Goal: Complete application form

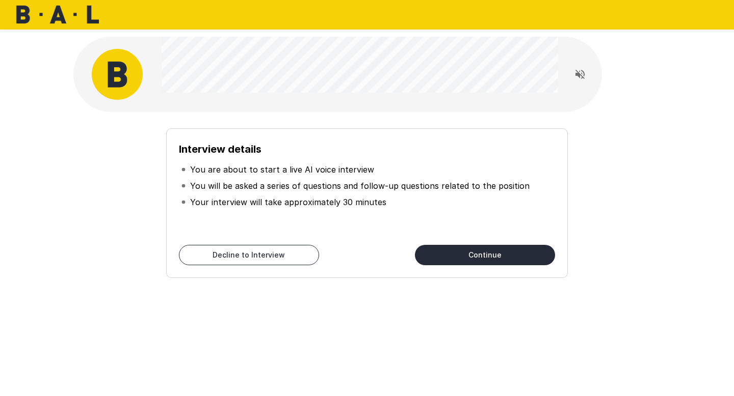
click at [487, 254] on button "Continue" at bounding box center [485, 255] width 140 height 20
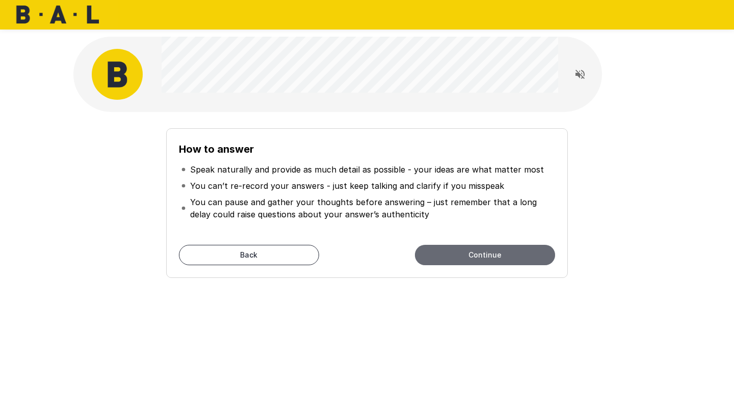
click at [474, 258] on button "Continue" at bounding box center [485, 255] width 140 height 20
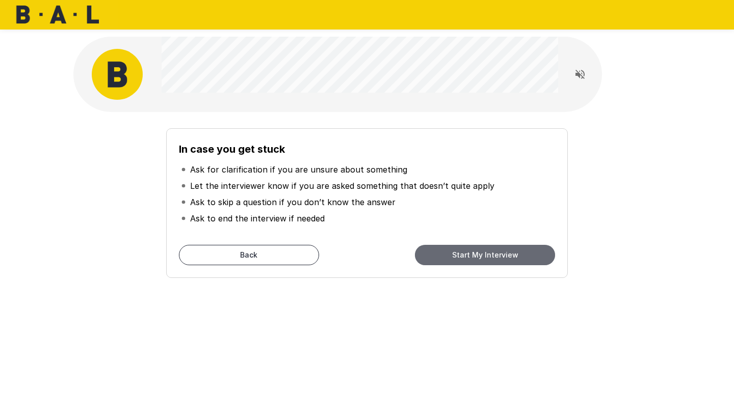
click at [473, 257] on button "Start My Interview" at bounding box center [485, 255] width 140 height 20
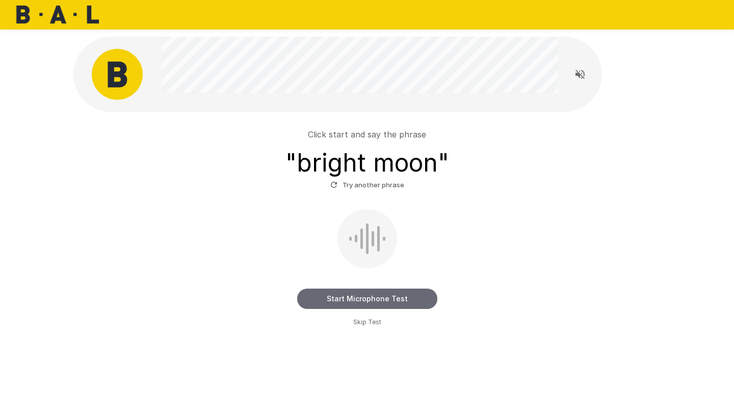
click at [330, 301] on button "Start Microphone Test" at bounding box center [367, 299] width 140 height 20
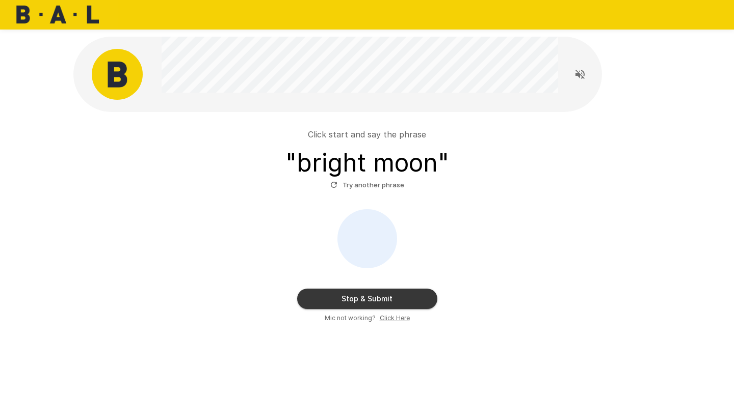
click at [330, 301] on button "Stop & Submit" at bounding box center [367, 299] width 140 height 20
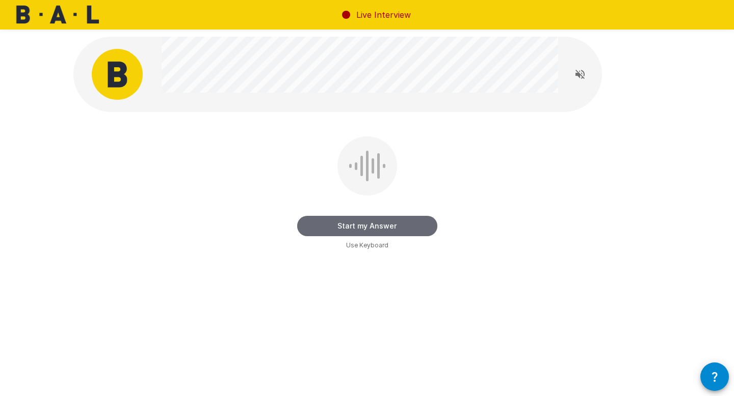
click at [332, 226] on button "Start my Answer" at bounding box center [367, 226] width 140 height 20
click at [332, 226] on button "Stop & Submit" at bounding box center [367, 226] width 140 height 20
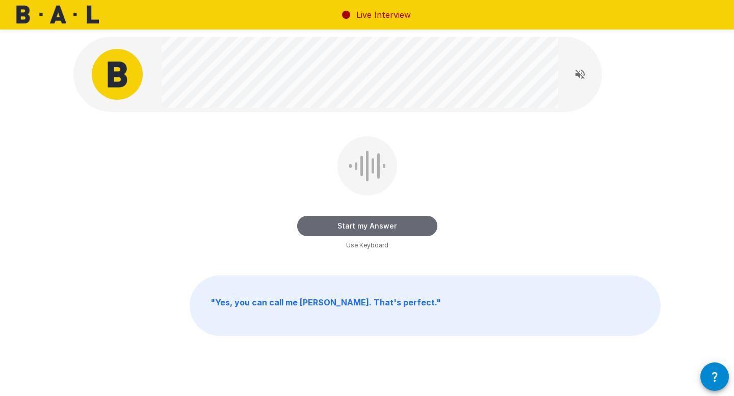
click at [339, 229] on button "Start my Answer" at bounding box center [367, 226] width 140 height 20
click at [339, 229] on button "Stop & Submit" at bounding box center [367, 226] width 140 height 20
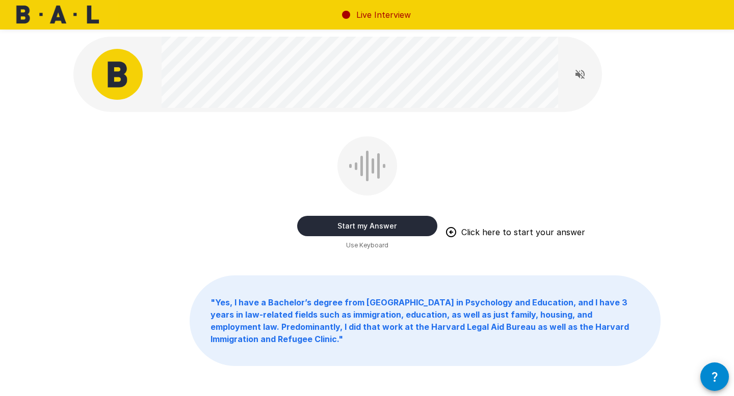
click at [339, 229] on button "Start my Answer" at bounding box center [367, 226] width 140 height 20
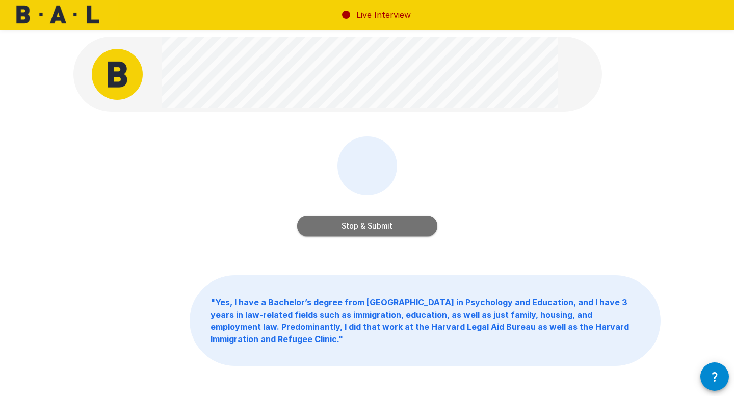
click at [339, 229] on button "Stop & Submit" at bounding box center [367, 226] width 140 height 20
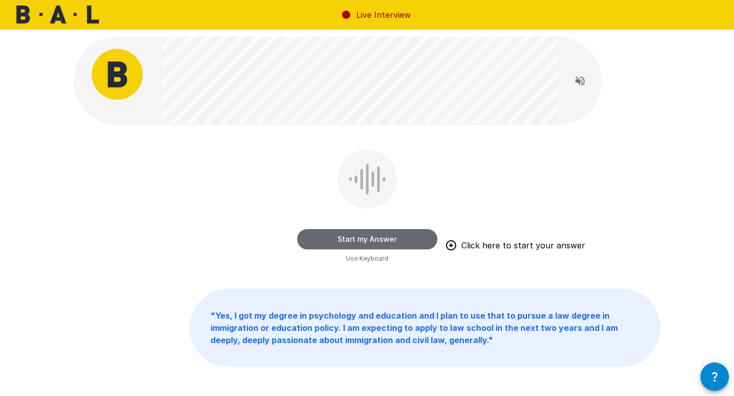
click at [348, 241] on button "Start my Answer" at bounding box center [367, 239] width 140 height 20
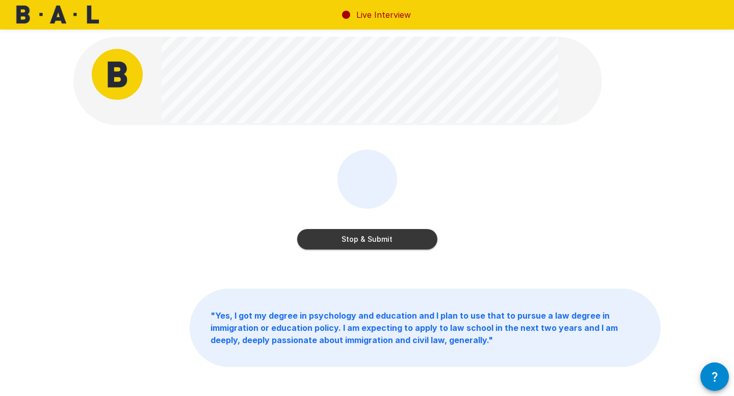
click at [348, 241] on button "Stop & Submit" at bounding box center [367, 239] width 140 height 20
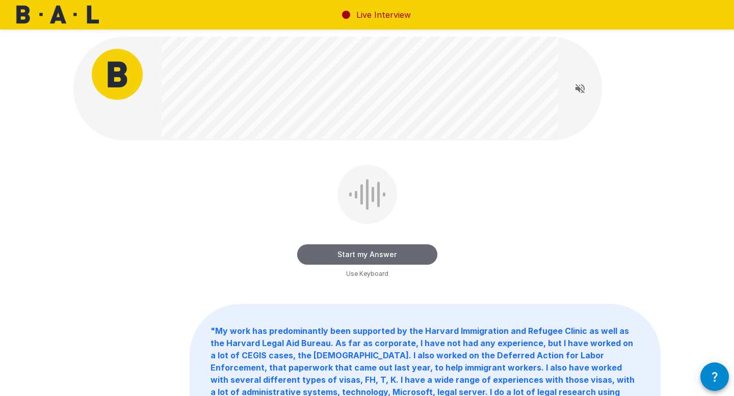
click at [342, 253] on button "Start my Answer" at bounding box center [367, 255] width 140 height 20
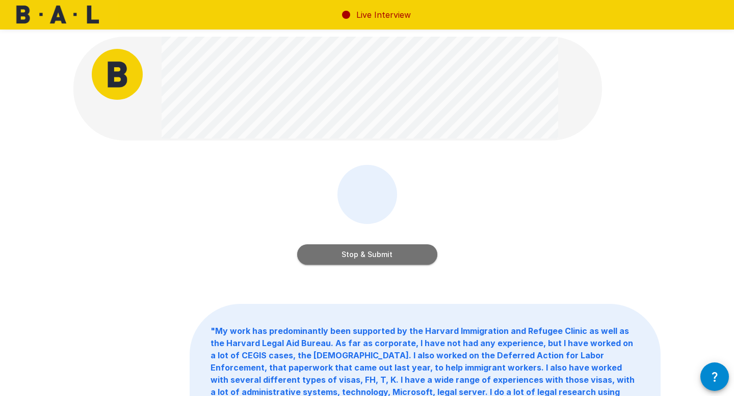
click at [342, 253] on button "Stop & Submit" at bounding box center [367, 255] width 140 height 20
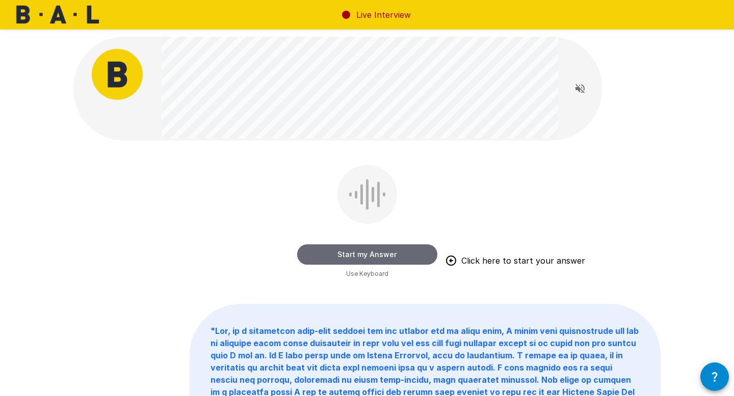
click at [348, 255] on button "Start my Answer" at bounding box center [367, 255] width 140 height 20
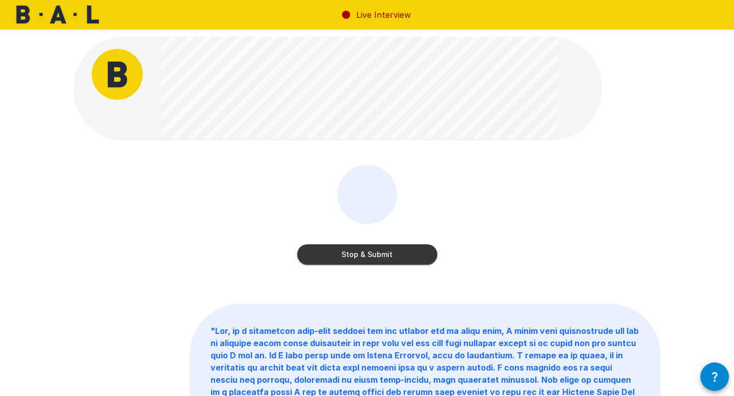
click at [348, 255] on button "Stop & Submit" at bounding box center [367, 255] width 140 height 20
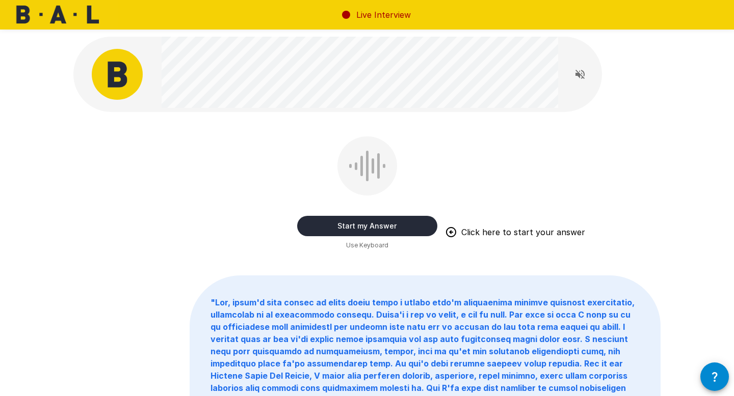
click at [350, 226] on button "Start my Answer" at bounding box center [367, 226] width 140 height 20
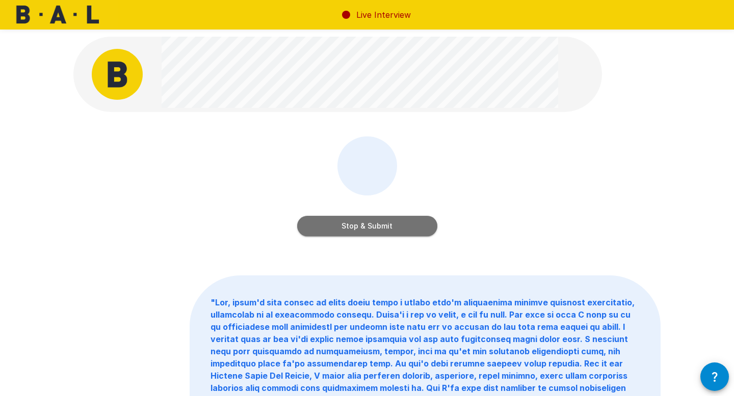
click at [350, 226] on button "Stop & Submit" at bounding box center [367, 226] width 140 height 20
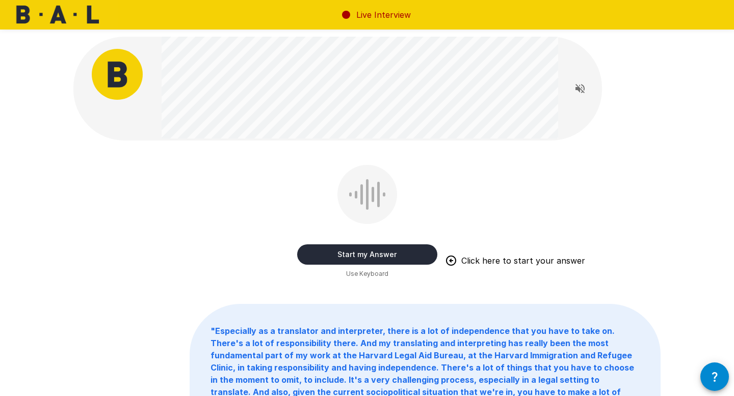
click at [350, 257] on button "Start my Answer" at bounding box center [367, 255] width 140 height 20
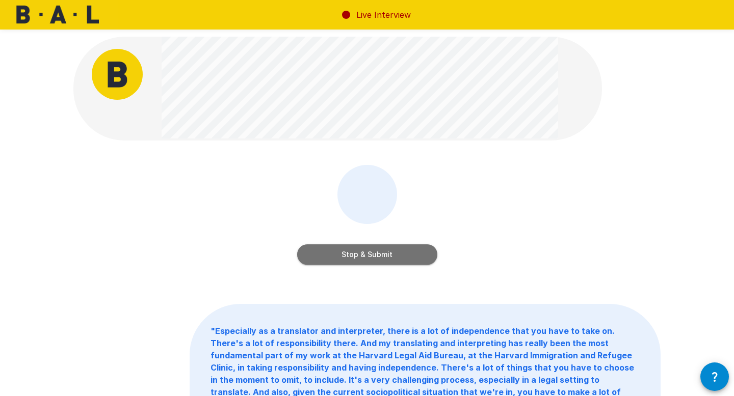
click at [350, 257] on button "Stop & Submit" at bounding box center [367, 255] width 140 height 20
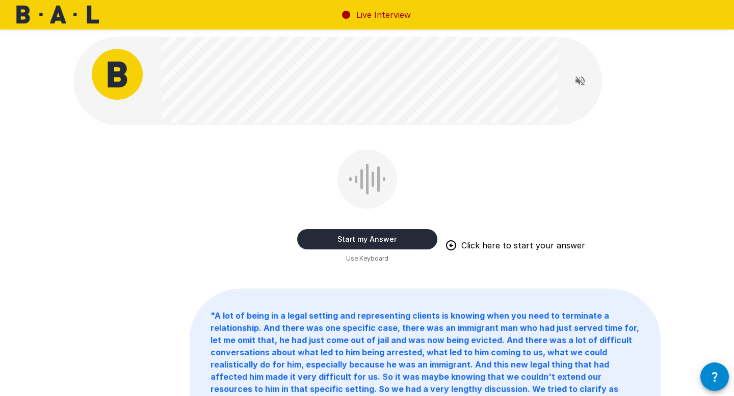
click at [339, 236] on button "Start my Answer" at bounding box center [367, 239] width 140 height 20
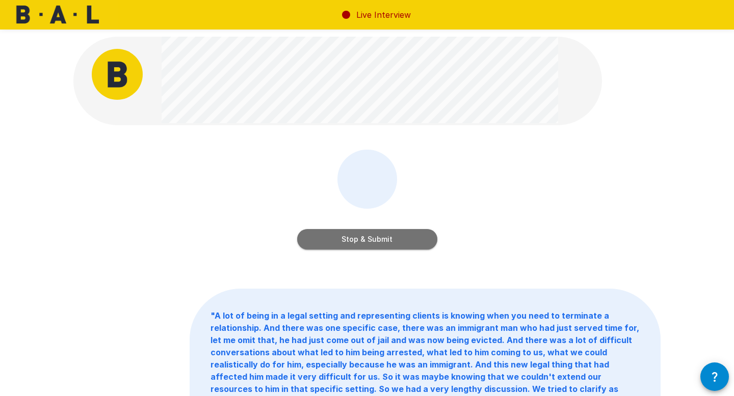
click at [339, 241] on button "Stop & Submit" at bounding box center [367, 239] width 140 height 20
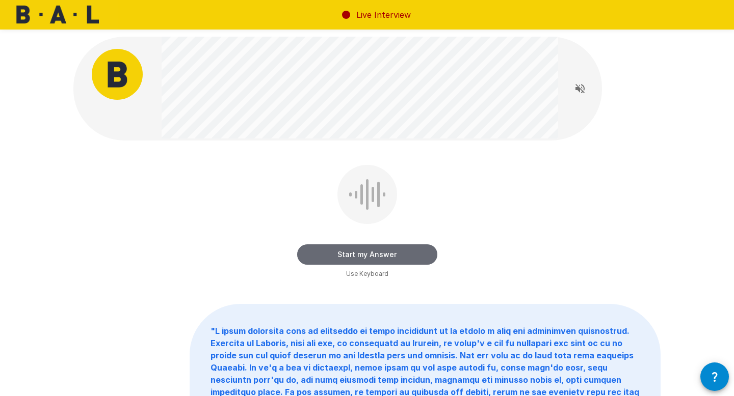
click at [333, 257] on button "Start my Answer" at bounding box center [367, 255] width 140 height 20
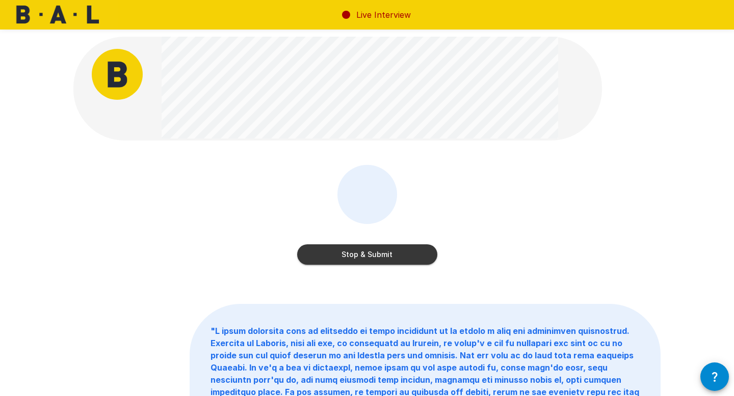
click at [336, 258] on button "Stop & Submit" at bounding box center [367, 255] width 140 height 20
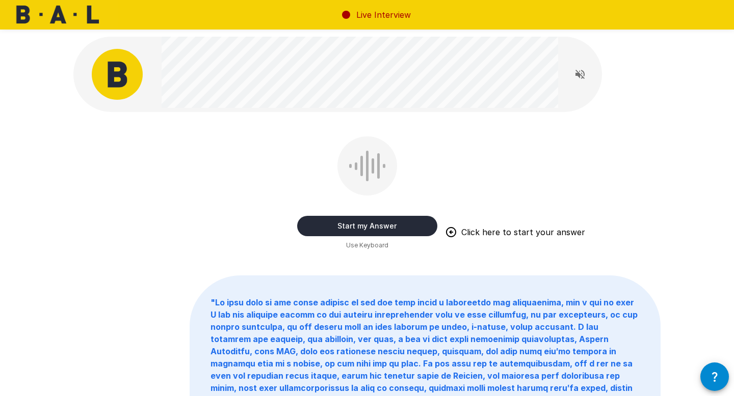
click at [328, 224] on button "Start my Answer" at bounding box center [367, 226] width 140 height 20
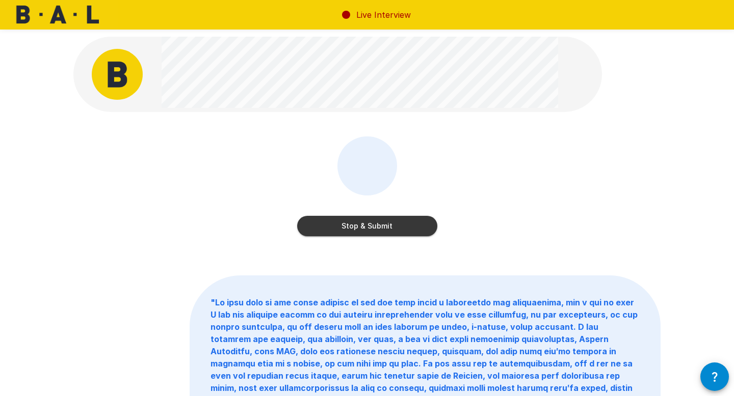
click at [328, 224] on button "Stop & Submit" at bounding box center [367, 226] width 140 height 20
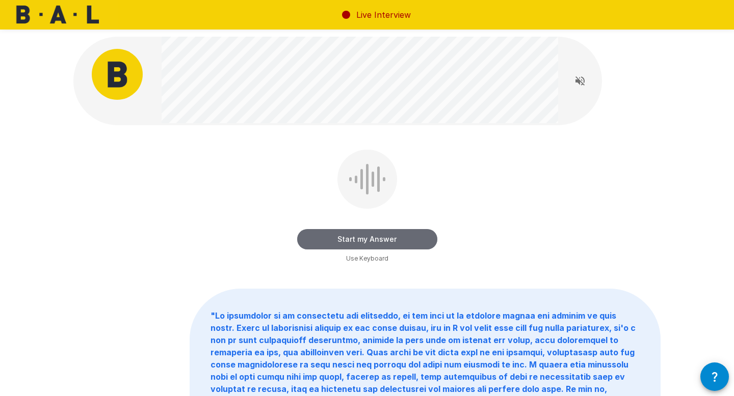
click at [327, 240] on button "Start my Answer" at bounding box center [367, 239] width 140 height 20
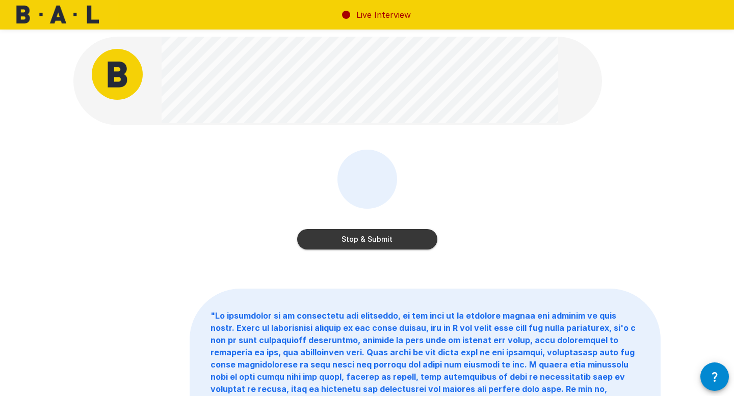
click at [327, 240] on button "Stop & Submit" at bounding box center [367, 239] width 140 height 20
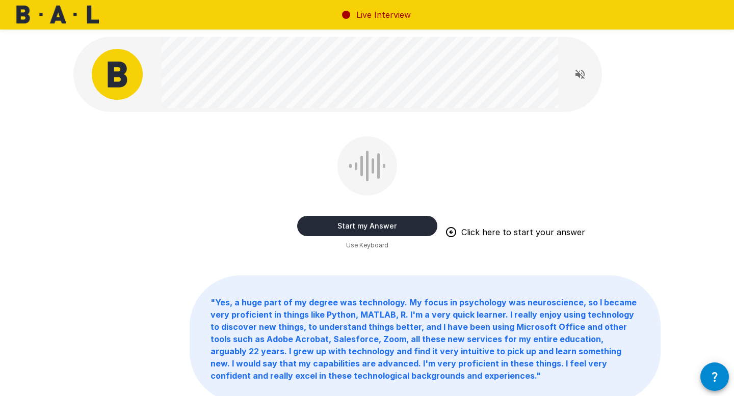
click at [338, 230] on button "Start my Answer" at bounding box center [367, 226] width 140 height 20
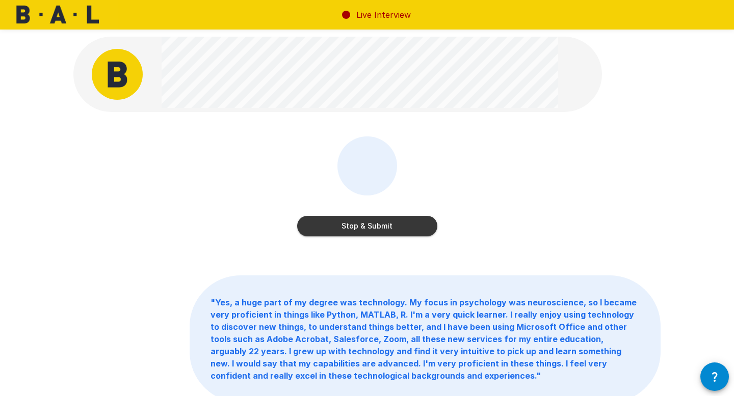
click at [338, 230] on button "Stop & Submit" at bounding box center [367, 226] width 140 height 20
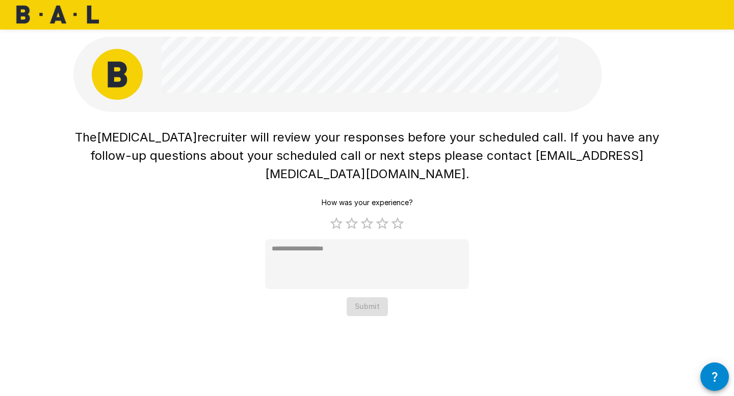
type textarea "*"
